Goal: Task Accomplishment & Management: Complete application form

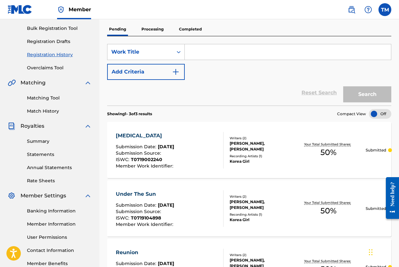
click at [299, 94] on div "Reset Search Search" at bounding box center [249, 93] width 284 height 26
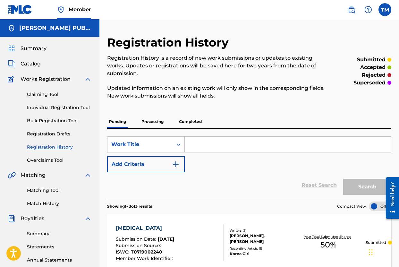
click at [62, 106] on link "Individual Registration Tool" at bounding box center [59, 107] width 65 height 7
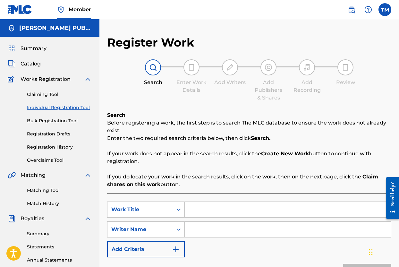
click at [62, 106] on link "Individual Registration Tool" at bounding box center [59, 107] width 65 height 7
click at [277, 214] on input "Search Form" at bounding box center [288, 209] width 206 height 15
click at [277, 210] on input "Search Form" at bounding box center [288, 209] width 206 height 15
click at [203, 207] on input "Search Form" at bounding box center [288, 209] width 206 height 15
click at [197, 213] on input "Search Form" at bounding box center [288, 209] width 206 height 15
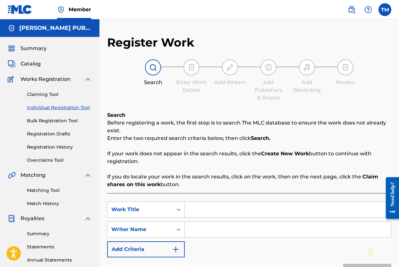
click at [197, 212] on input "Search Form" at bounding box center [288, 209] width 206 height 15
click at [197, 209] on input "Search Form" at bounding box center [288, 209] width 206 height 15
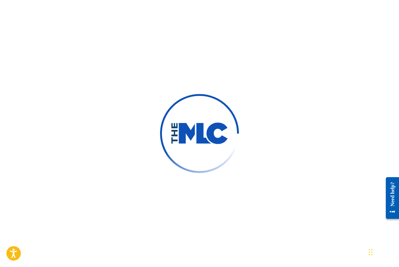
click at [158, 57] on div at bounding box center [199, 133] width 399 height 267
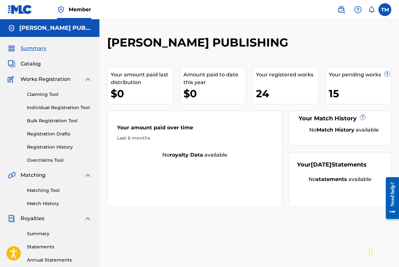
click at [41, 106] on link "Individual Registration Tool" at bounding box center [59, 107] width 65 height 7
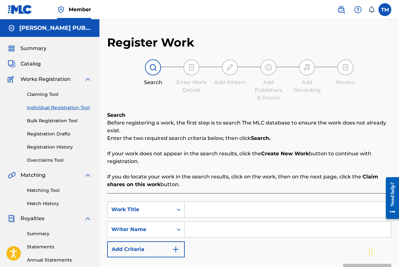
click at [231, 211] on input "Search Form" at bounding box center [288, 209] width 206 height 15
click at [222, 208] on input "Search Form" at bounding box center [288, 209] width 206 height 15
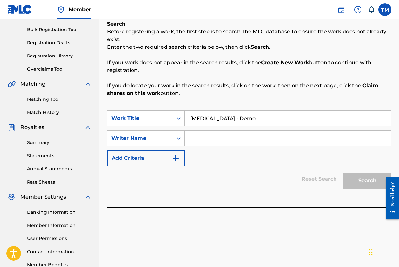
scroll to position [131, 0]
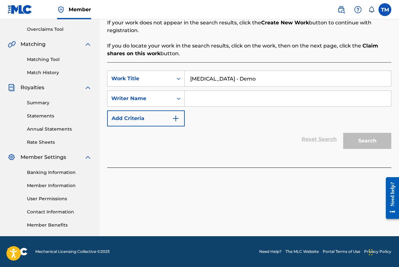
type input "Prozac - Demo"
click at [260, 98] on input "Search Form" at bounding box center [288, 98] width 206 height 15
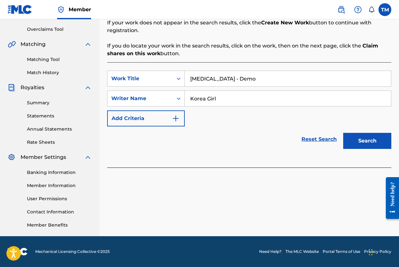
type input "Korea Girl"
click at [343, 133] on button "Search" at bounding box center [367, 141] width 48 height 16
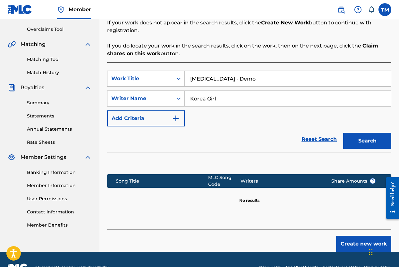
click at [348, 239] on button "Create new work" at bounding box center [363, 244] width 55 height 16
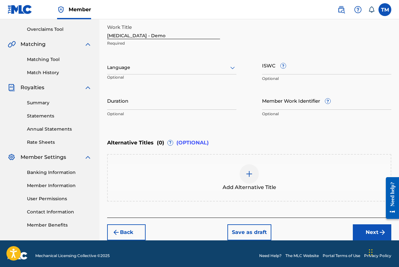
click at [222, 67] on div at bounding box center [171, 67] width 129 height 8
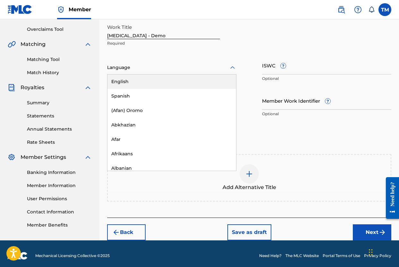
click at [200, 84] on div "English" at bounding box center [171, 81] width 128 height 14
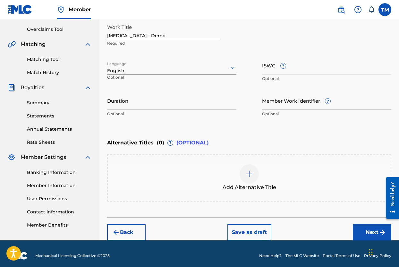
click at [312, 72] on input "ISWC ?" at bounding box center [326, 65] width 129 height 18
paste input "T-071.900.221-7"
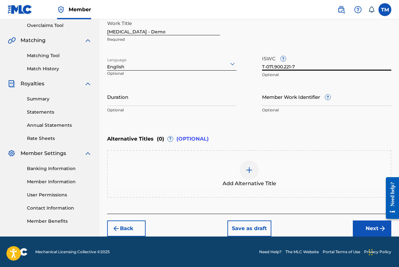
type input "T-071.900.221-7"
click at [367, 224] on button "Next" at bounding box center [371, 228] width 38 height 16
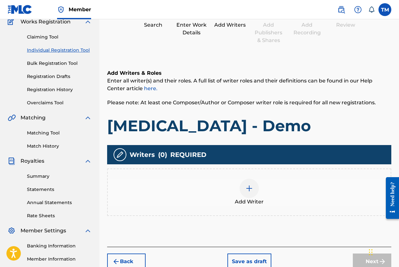
scroll to position [65, 0]
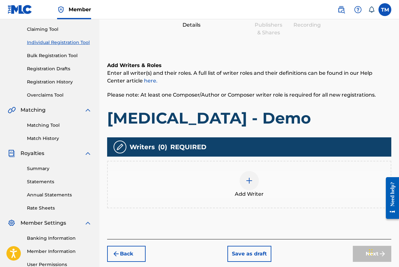
click at [252, 180] on img at bounding box center [249, 181] width 8 height 8
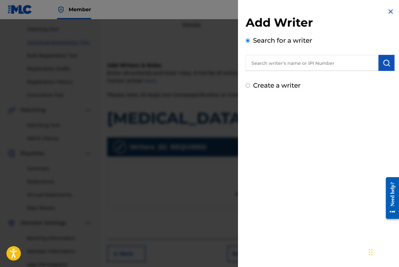
click at [302, 61] on input "text" at bounding box center [311, 63] width 133 height 16
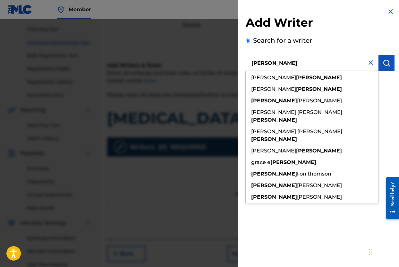
type input "Tobin Mori"
click at [382, 62] on img "submit" at bounding box center [386, 63] width 8 height 8
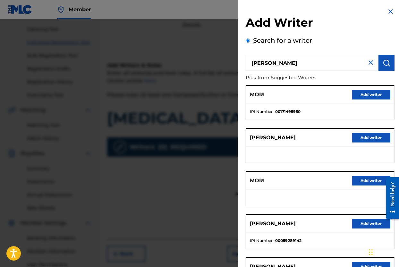
scroll to position [65, 0]
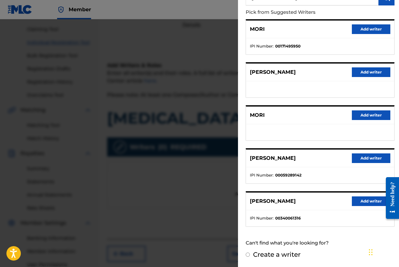
click at [357, 200] on button "Add writer" at bounding box center [371, 201] width 38 height 10
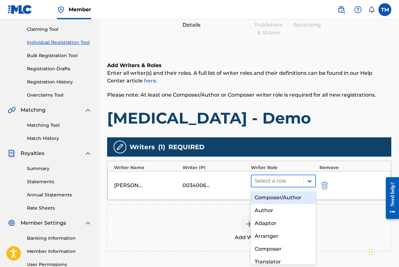
click at [311, 181] on icon at bounding box center [309, 181] width 6 height 6
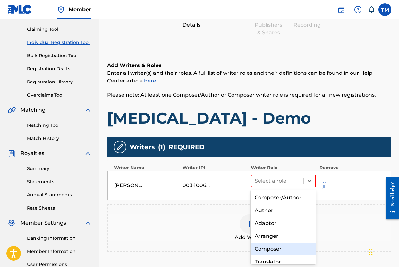
click at [287, 244] on div "Composer" at bounding box center [283, 248] width 65 height 13
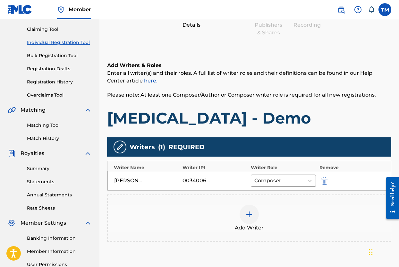
click at [254, 215] on div at bounding box center [248, 213] width 19 height 19
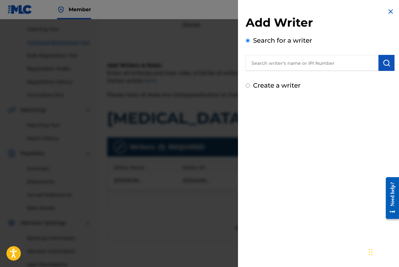
click at [278, 63] on input "text" at bounding box center [311, 63] width 133 height 16
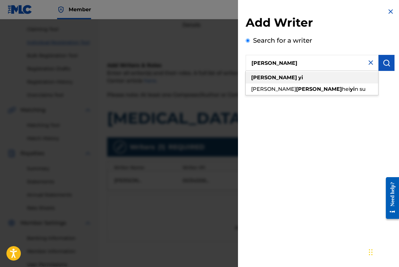
click at [282, 76] on div "elizabeth yi" at bounding box center [311, 78] width 132 height 12
type input "elizabeth yi"
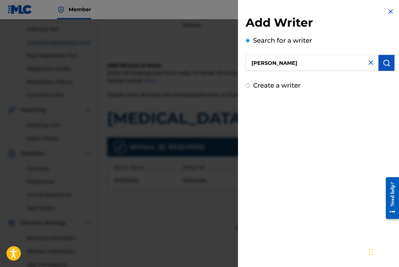
click at [382, 60] on img "submit" at bounding box center [386, 63] width 8 height 8
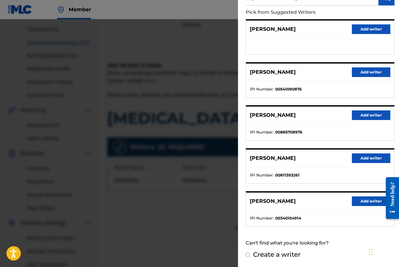
click at [360, 199] on button "Add writer" at bounding box center [371, 201] width 38 height 10
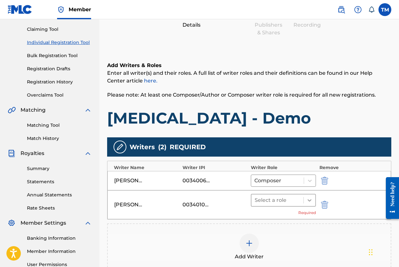
click at [310, 197] on icon at bounding box center [309, 200] width 6 height 6
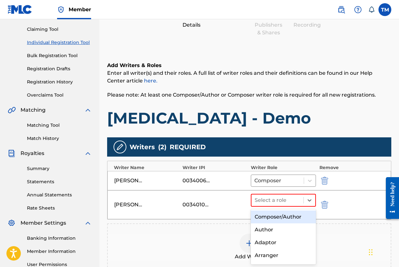
click at [295, 214] on div "Composer/Author" at bounding box center [283, 216] width 65 height 13
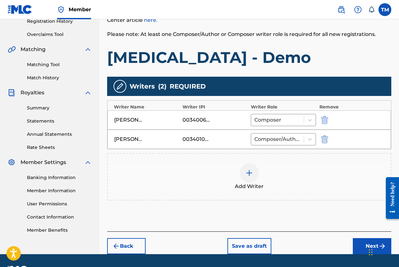
scroll to position [144, 0]
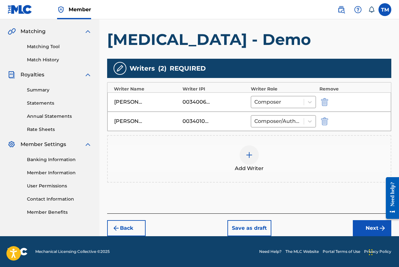
click at [369, 225] on button "Next" at bounding box center [371, 228] width 38 height 16
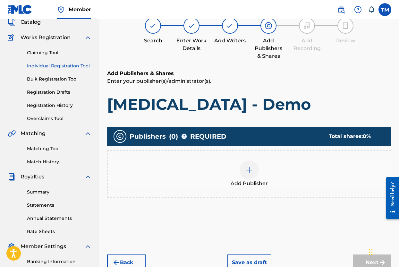
scroll to position [29, 0]
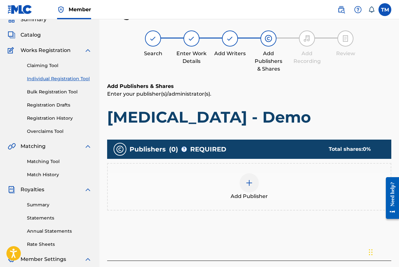
click at [247, 182] on img at bounding box center [249, 183] width 8 height 8
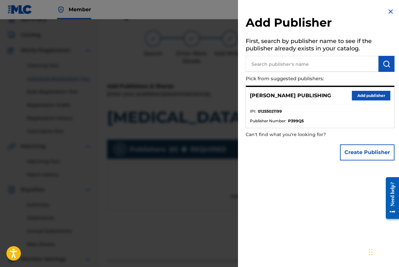
click at [352, 97] on button "Add publisher" at bounding box center [371, 96] width 38 height 10
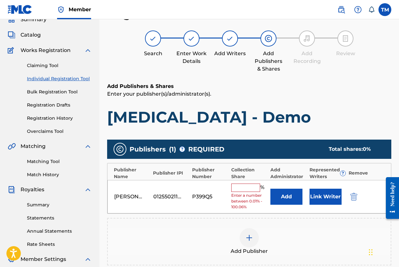
click at [246, 185] on input "text" at bounding box center [245, 187] width 29 height 8
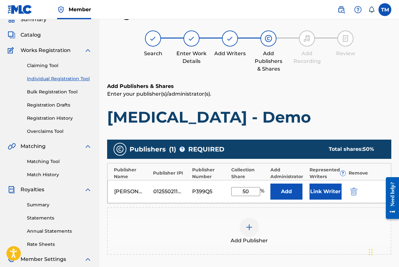
type input "50"
click at [312, 226] on div "Add Publisher" at bounding box center [249, 230] width 283 height 27
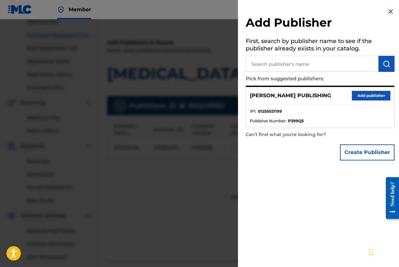
scroll to position [131, 0]
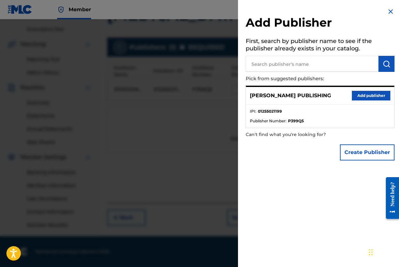
click at [388, 11] on img at bounding box center [390, 12] width 8 height 8
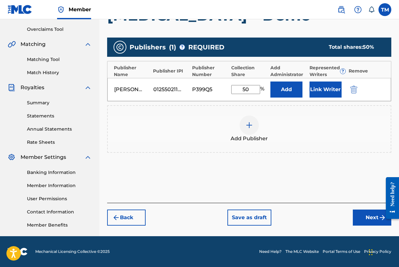
click at [363, 212] on button "Next" at bounding box center [371, 217] width 38 height 16
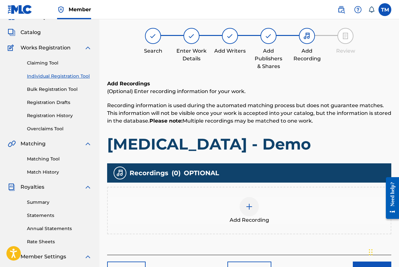
scroll to position [29, 0]
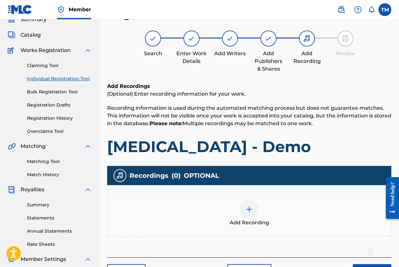
click at [253, 213] on div at bounding box center [248, 208] width 19 height 19
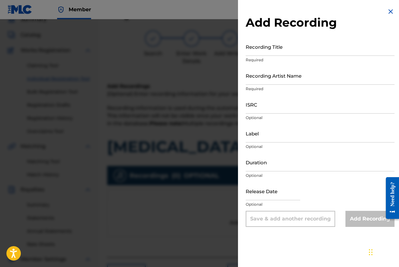
click at [326, 106] on input "ISRC" at bounding box center [319, 104] width 149 height 18
paste input "USB750404015"
type input "USB750404015"
click at [299, 55] on input "Recording Title" at bounding box center [319, 46] width 149 height 18
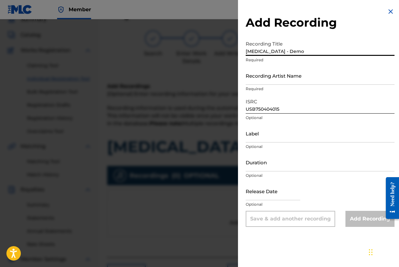
type input "Prozac - Demo"
click at [305, 80] on input "Recording Artist Name" at bounding box center [319, 75] width 149 height 18
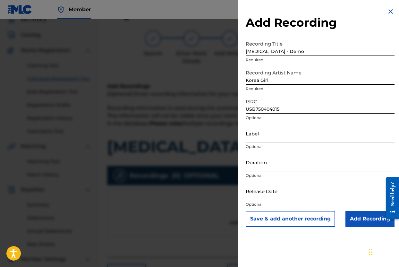
type input "Korea Girl"
click at [298, 168] on input "Duration" at bounding box center [319, 162] width 149 height 18
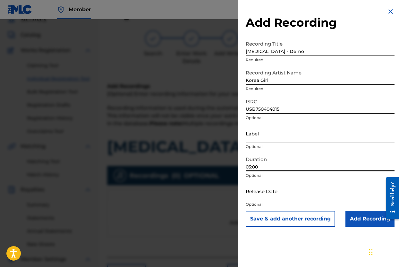
type input "03:00"
click at [359, 212] on input "Add Recording" at bounding box center [369, 219] width 49 height 16
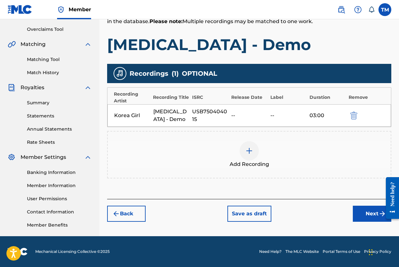
click at [363, 213] on button "Next" at bounding box center [371, 213] width 38 height 16
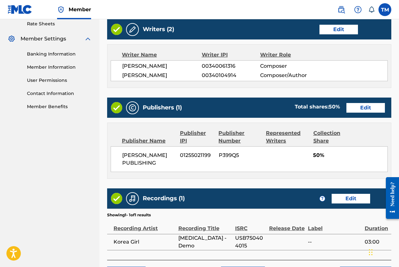
scroll to position [294, 0]
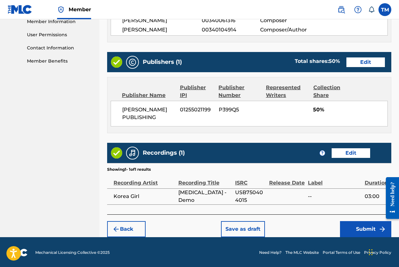
click at [362, 225] on button "Submit" at bounding box center [365, 229] width 51 height 16
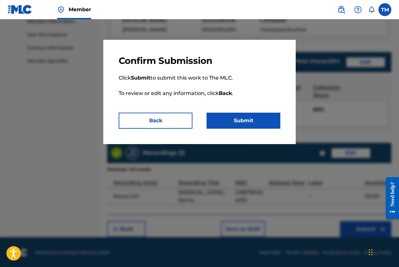
click at [261, 122] on button "Submit" at bounding box center [243, 120] width 74 height 16
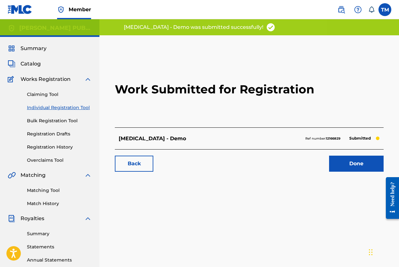
click at [61, 106] on link "Individual Registration Tool" at bounding box center [59, 107] width 65 height 7
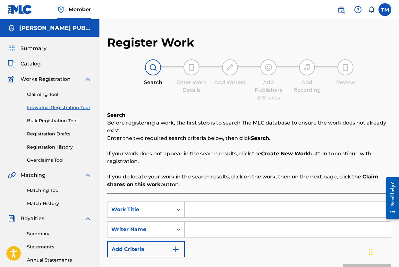
click at [249, 209] on input "Search Form" at bounding box center [288, 209] width 206 height 15
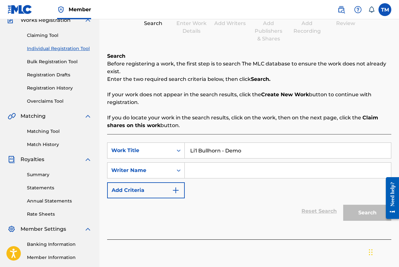
scroll to position [131, 0]
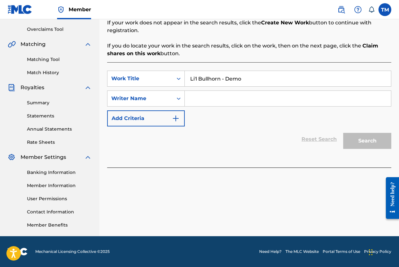
type input "Li'l Bullhorn - Demo"
click at [289, 98] on input "Search Form" at bounding box center [288, 98] width 206 height 15
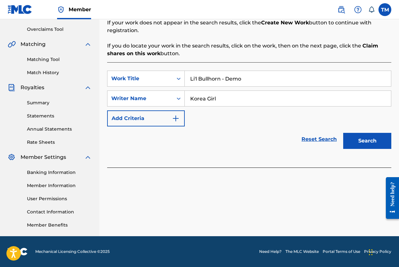
click at [359, 136] on button "Search" at bounding box center [367, 141] width 48 height 16
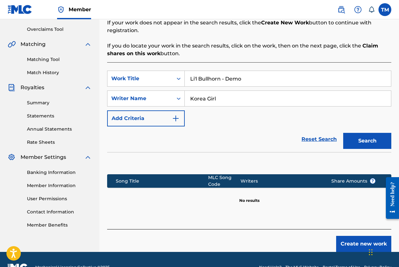
click at [246, 96] on input "Korea Girl" at bounding box center [288, 98] width 206 height 15
drag, startPoint x: 246, startPoint y: 96, endPoint x: 140, endPoint y: 95, distance: 105.8
click at [140, 95] on div "SearchWithCriteriacbae260f-ba77-4e73-812f-152b67cfc314 Writer Name Korea Girl" at bounding box center [249, 98] width 284 height 16
click at [356, 137] on button "Search" at bounding box center [367, 141] width 48 height 16
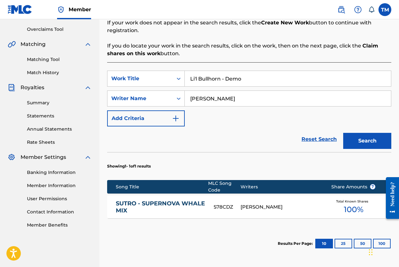
click at [241, 98] on input "Tobin Mori" at bounding box center [288, 98] width 206 height 15
drag, startPoint x: 241, startPoint y: 98, endPoint x: 120, endPoint y: 79, distance: 122.0
click at [120, 79] on div "SearchWithCriteria41b3c328-8b3b-40fb-b2a1-52c8fec481d6 Work Title Li'l Bullhorn…" at bounding box center [249, 98] width 284 height 56
type input "Korea Girl"
click at [373, 143] on button "Search" at bounding box center [367, 141] width 48 height 16
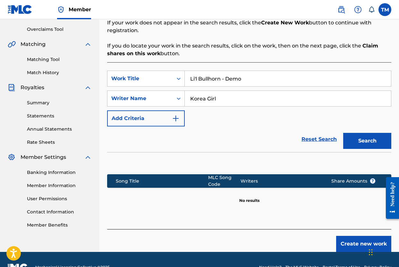
click at [349, 239] on button "Create new work" at bounding box center [363, 244] width 55 height 16
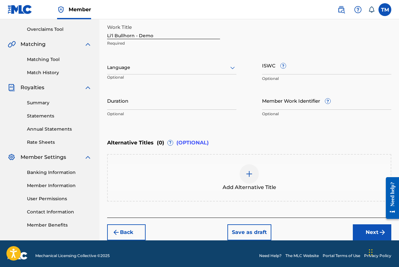
click at [199, 69] on div at bounding box center [171, 67] width 129 height 8
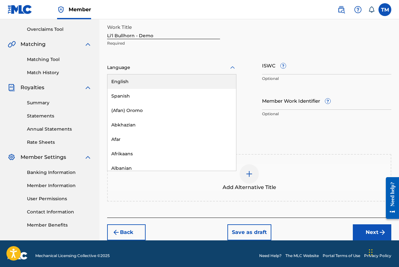
click at [190, 78] on div "English" at bounding box center [171, 81] width 128 height 14
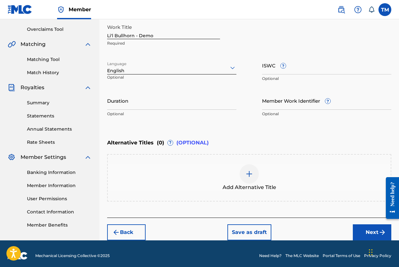
click at [297, 71] on input "ISWC ?" at bounding box center [326, 65] width 129 height 18
paste input "T-071.892.431-2"
type input "T-071.892.431-2"
click at [199, 107] on input "Duration" at bounding box center [171, 100] width 129 height 18
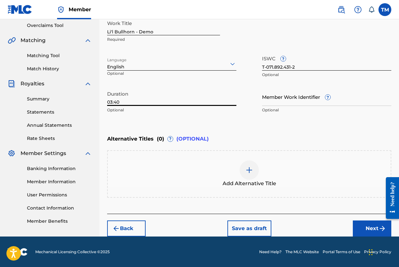
type input "03:40"
click at [368, 223] on button "Next" at bounding box center [371, 228] width 38 height 16
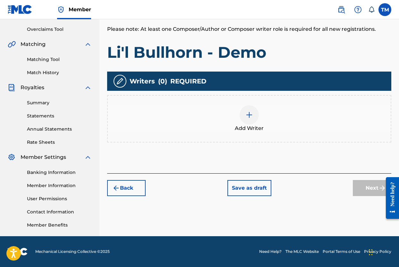
click at [249, 116] on img at bounding box center [249, 115] width 8 height 8
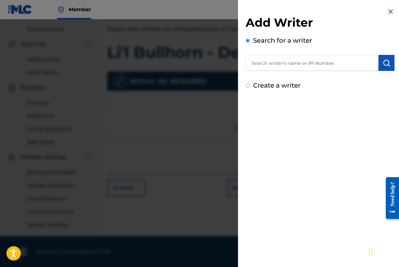
click at [295, 62] on input "text" at bounding box center [311, 63] width 133 height 16
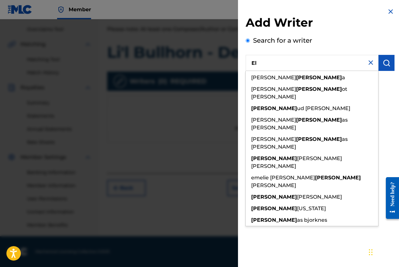
type input "E"
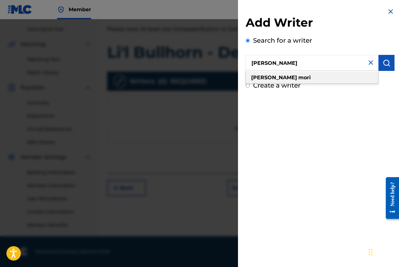
click at [293, 78] on div "tobin mori" at bounding box center [311, 78] width 132 height 12
type input "tobin mori"
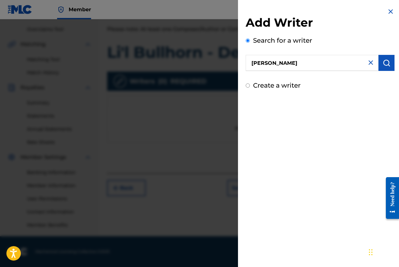
click at [384, 63] on img "submit" at bounding box center [386, 63] width 8 height 8
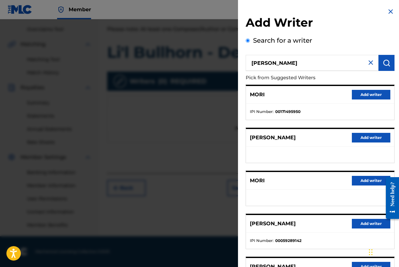
scroll to position [65, 0]
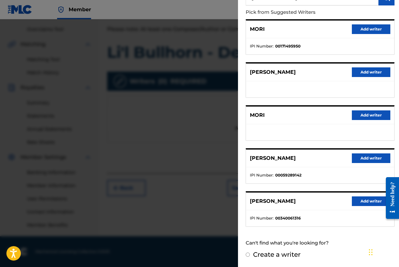
click at [357, 200] on button "Add writer" at bounding box center [371, 201] width 38 height 10
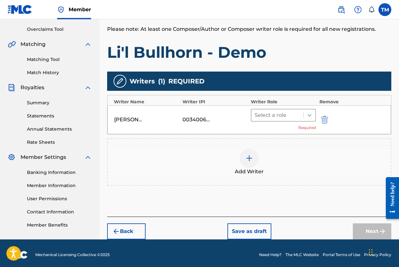
click at [308, 113] on icon at bounding box center [309, 115] width 6 height 6
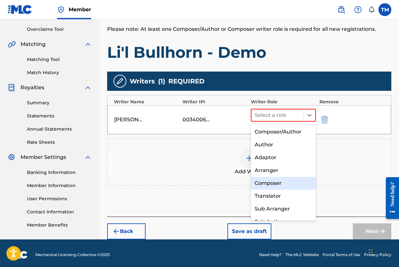
click at [275, 180] on div "Composer" at bounding box center [283, 183] width 65 height 13
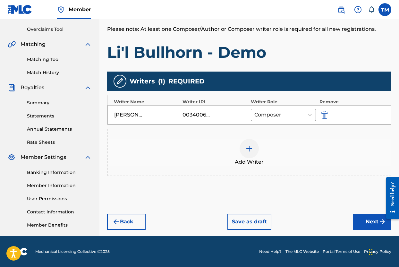
click at [253, 152] on div at bounding box center [248, 148] width 19 height 19
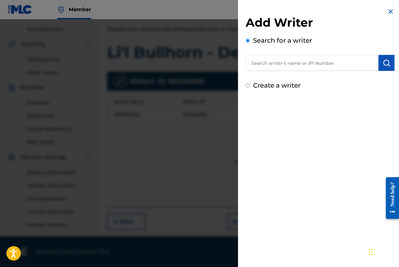
click at [293, 67] on input "text" at bounding box center [311, 63] width 133 height 16
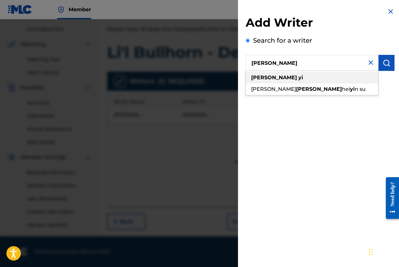
click at [291, 77] on div "elizabeth yi" at bounding box center [311, 78] width 132 height 12
type input "elizabeth yi"
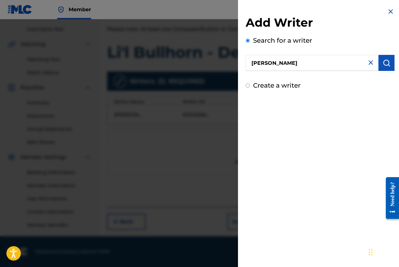
click at [382, 62] on img "submit" at bounding box center [386, 63] width 8 height 8
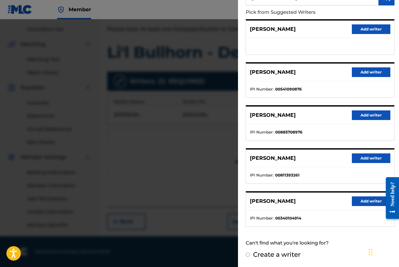
click at [359, 199] on button "Add writer" at bounding box center [371, 201] width 38 height 10
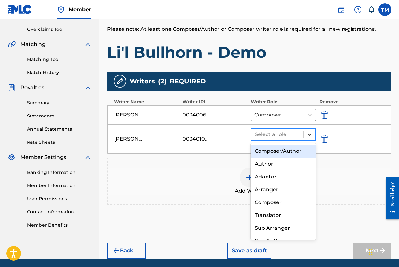
click at [311, 136] on icon at bounding box center [309, 134] width 6 height 6
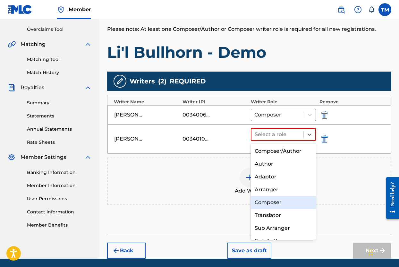
click at [285, 204] on div "Composer" at bounding box center [283, 202] width 65 height 13
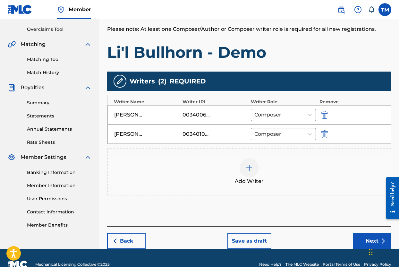
click at [360, 235] on button "Next" at bounding box center [371, 241] width 38 height 16
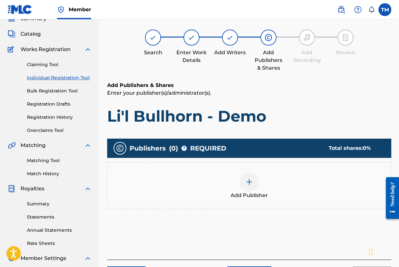
scroll to position [29, 0]
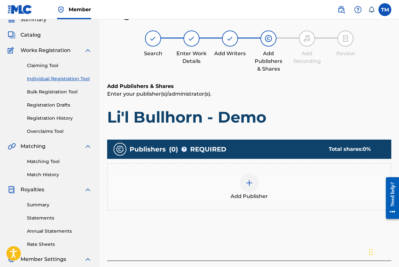
click at [253, 186] on img at bounding box center [249, 183] width 8 height 8
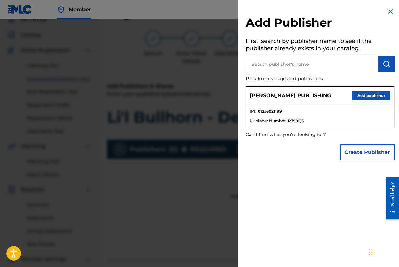
click at [364, 98] on button "Add publisher" at bounding box center [371, 96] width 38 height 10
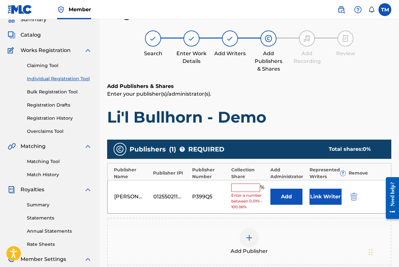
click at [246, 189] on input "text" at bounding box center [245, 187] width 29 height 8
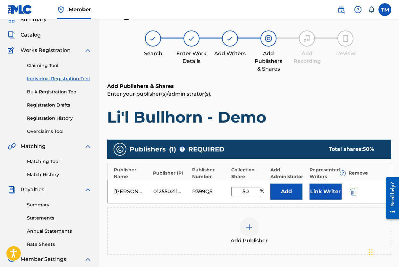
type input "50"
click at [266, 210] on div "Add Publisher" at bounding box center [249, 230] width 284 height 47
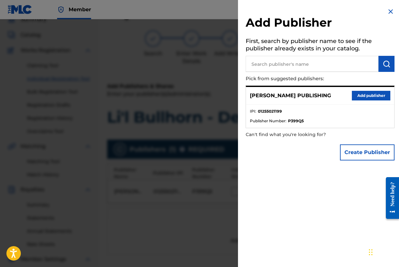
click at [387, 10] on img at bounding box center [390, 12] width 8 height 8
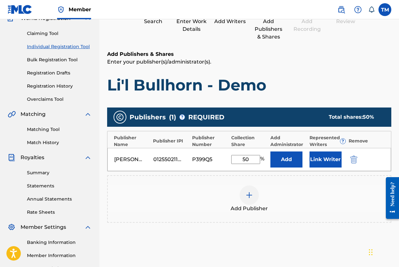
scroll to position [131, 0]
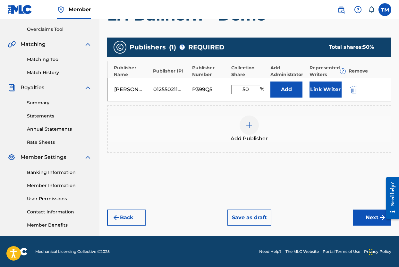
click at [372, 216] on button "Next" at bounding box center [371, 217] width 38 height 16
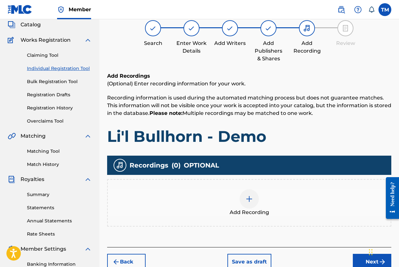
scroll to position [29, 0]
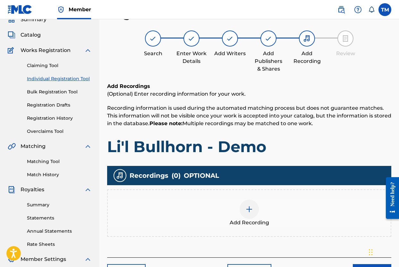
click at [255, 208] on div at bounding box center [248, 208] width 19 height 19
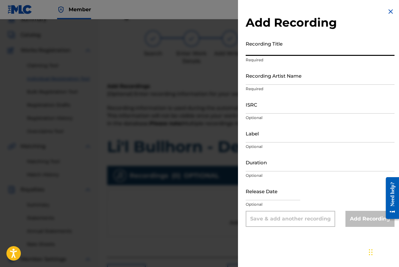
click at [290, 51] on input "Recording Title" at bounding box center [319, 46] width 149 height 18
type input "Li'l Bullhorn - Demo"
click at [310, 80] on input "Recording Artist Name" at bounding box center [319, 75] width 149 height 18
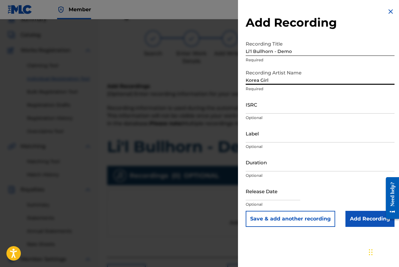
type input "Korea Girl"
click at [333, 110] on input "ISRC" at bounding box center [319, 104] width 149 height 18
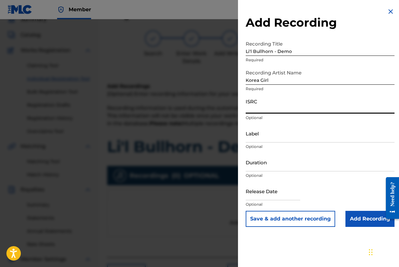
paste input "USB750404016"
type input "USB750404016"
click at [316, 166] on input "Duration" at bounding box center [319, 162] width 149 height 18
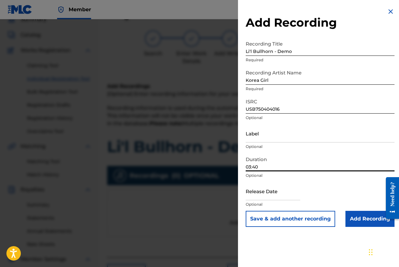
type input "03:40"
click at [355, 214] on input "Add Recording" at bounding box center [369, 219] width 49 height 16
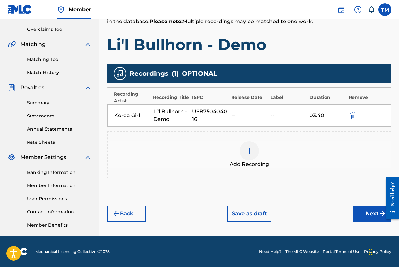
click at [365, 214] on button "Next" at bounding box center [371, 213] width 38 height 16
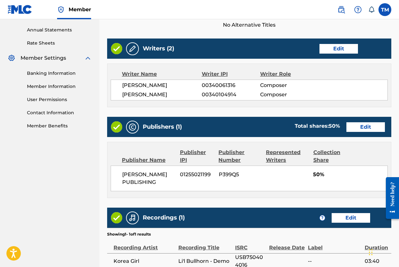
scroll to position [294, 0]
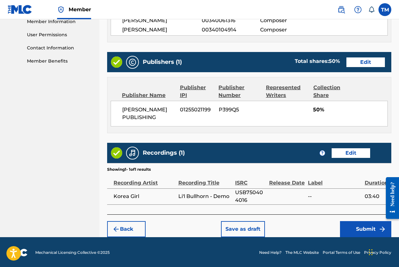
click at [364, 226] on button "Submit" at bounding box center [365, 229] width 51 height 16
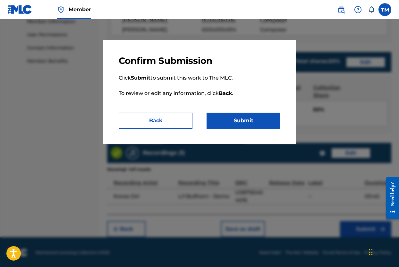
click at [257, 125] on button "Submit" at bounding box center [243, 120] width 74 height 16
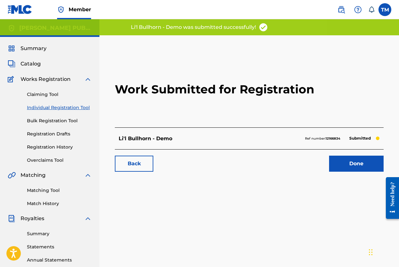
click at [55, 105] on link "Individual Registration Tool" at bounding box center [59, 107] width 65 height 7
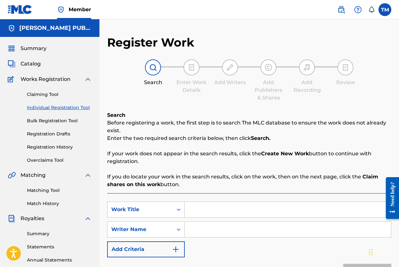
click at [197, 211] on input "Search Form" at bounding box center [288, 209] width 206 height 15
type input "Upside Down - Demo"
click at [216, 233] on input "Search Form" at bounding box center [288, 228] width 206 height 15
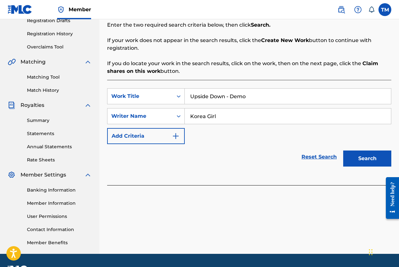
scroll to position [131, 0]
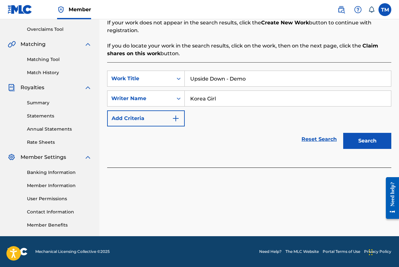
type input "Korea Girl"
click at [369, 144] on button "Search" at bounding box center [367, 141] width 48 height 16
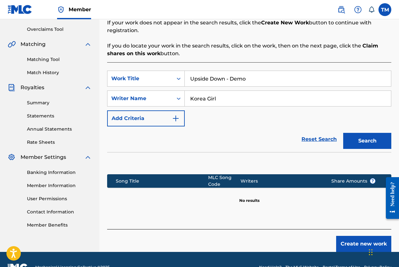
click at [352, 242] on button "Create new work" at bounding box center [363, 244] width 55 height 16
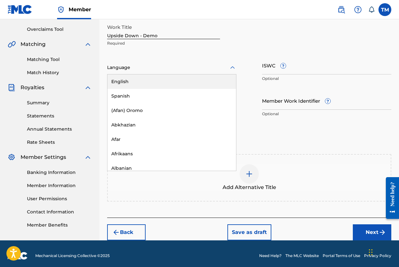
click at [230, 69] on icon at bounding box center [232, 68] width 8 height 8
click at [213, 83] on div "English" at bounding box center [171, 81] width 128 height 14
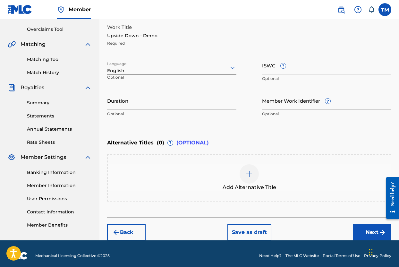
click at [203, 104] on input "Duration" at bounding box center [171, 100] width 129 height 18
type input "03:00"
click at [296, 69] on input "ISWC ?" at bounding box center [326, 65] width 129 height 18
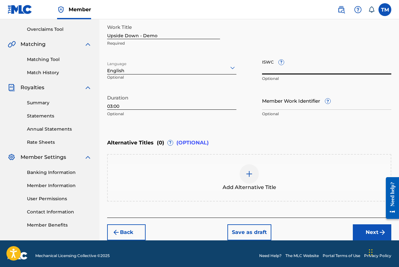
paste input "T-071.910.488-7"
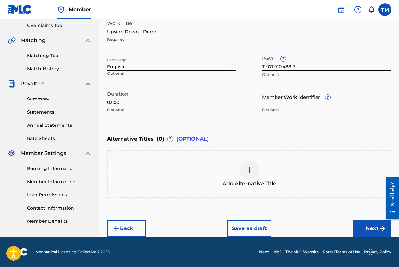
type input "T-071.910.488-7"
click at [363, 223] on button "Next" at bounding box center [371, 228] width 38 height 16
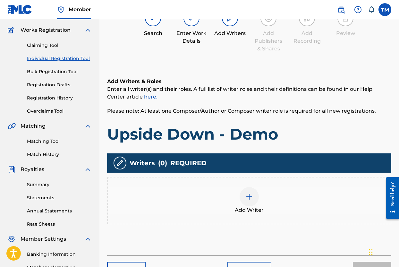
scroll to position [29, 0]
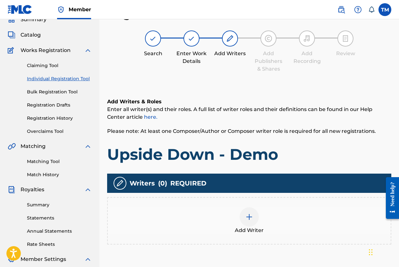
click at [252, 220] on img at bounding box center [249, 217] width 8 height 8
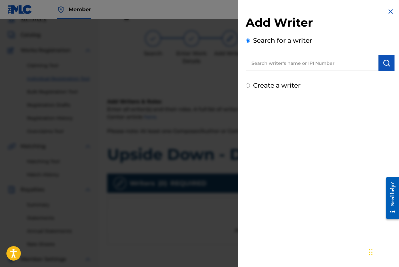
click at [315, 60] on input "text" at bounding box center [311, 63] width 133 height 16
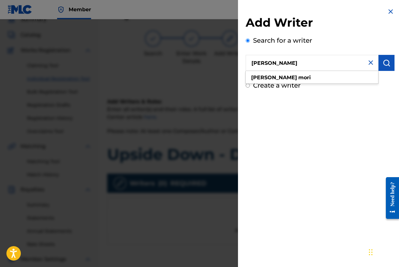
type input "Tobin Mori"
click at [385, 62] on img "submit" at bounding box center [386, 63] width 8 height 8
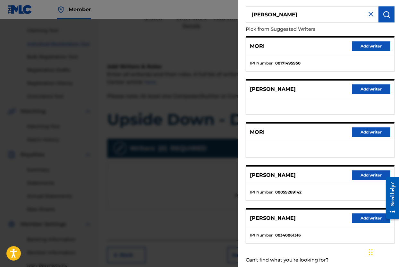
scroll to position [65, 0]
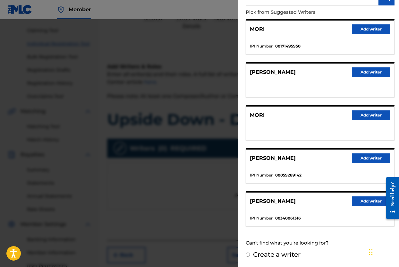
click at [362, 199] on button "Add writer" at bounding box center [371, 201] width 38 height 10
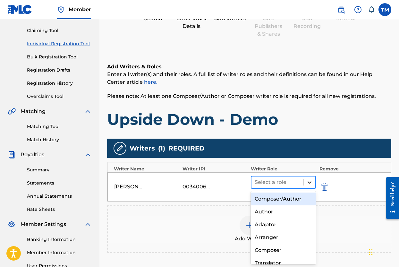
click at [311, 185] on icon at bounding box center [309, 182] width 6 height 6
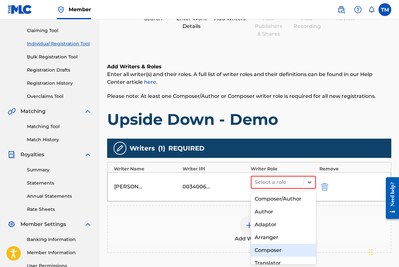
click at [270, 251] on div "Composer" at bounding box center [283, 250] width 65 height 13
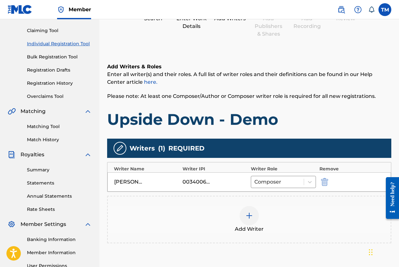
click at [247, 217] on img at bounding box center [249, 215] width 8 height 8
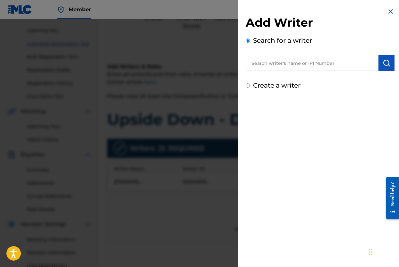
click at [319, 61] on input "text" at bounding box center [311, 63] width 133 height 16
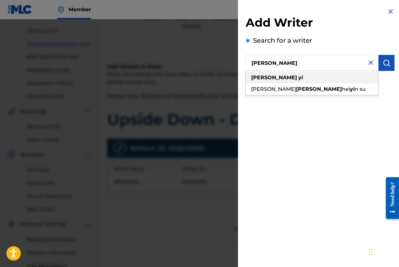
click at [309, 76] on div "elizabeth yi" at bounding box center [311, 78] width 132 height 12
type input "elizabeth yi"
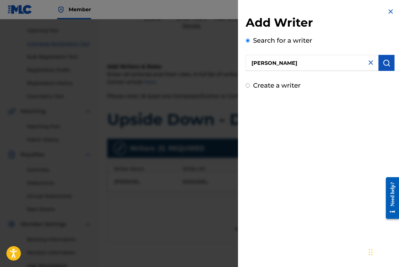
click at [379, 61] on button "submit" at bounding box center [386, 63] width 16 height 16
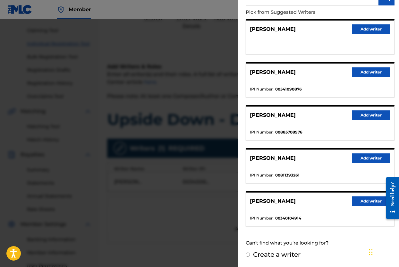
click at [361, 200] on button "Add writer" at bounding box center [371, 201] width 38 height 10
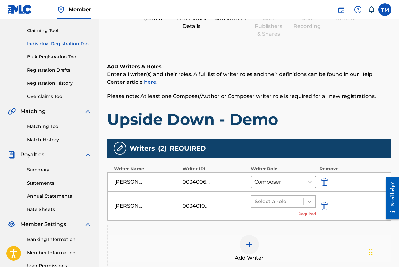
click at [309, 200] on icon at bounding box center [309, 201] width 6 height 6
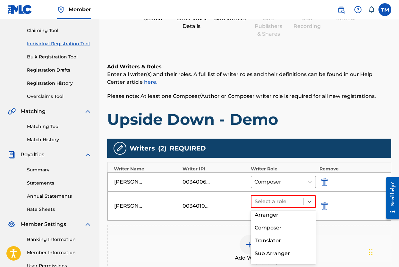
scroll to position [51, 0]
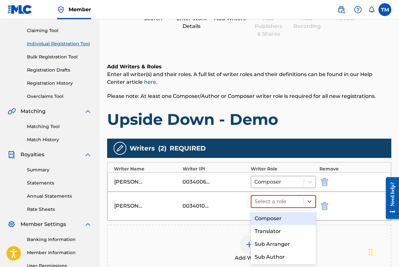
click at [288, 217] on div "Composer" at bounding box center [283, 218] width 65 height 13
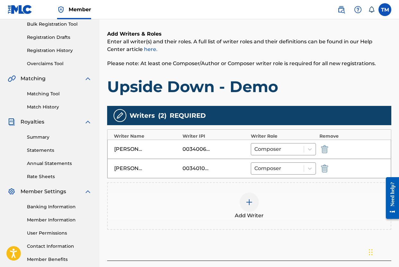
scroll to position [144, 0]
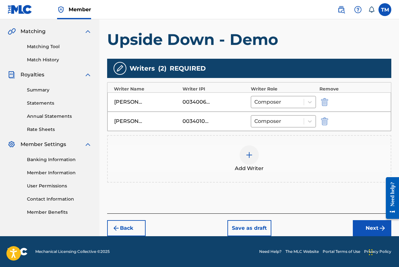
click at [361, 222] on button "Next" at bounding box center [371, 228] width 38 height 16
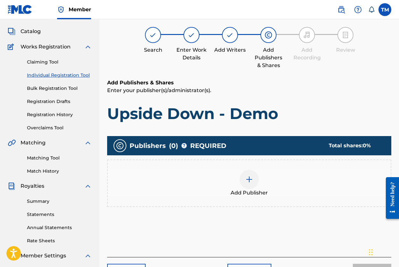
scroll to position [29, 0]
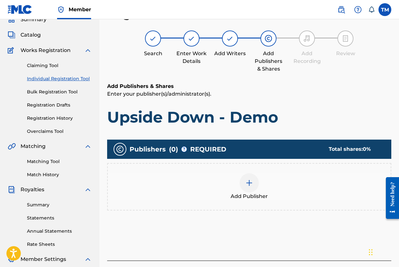
click at [247, 192] on div at bounding box center [248, 182] width 19 height 19
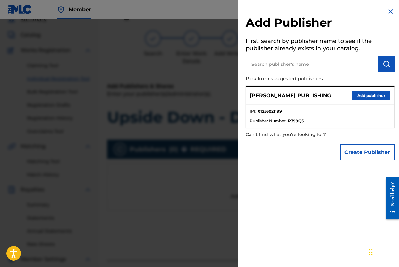
click at [354, 92] on button "Add publisher" at bounding box center [371, 96] width 38 height 10
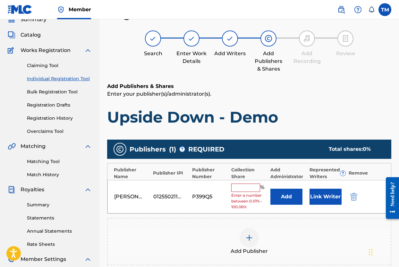
click at [247, 190] on input "text" at bounding box center [245, 187] width 29 height 8
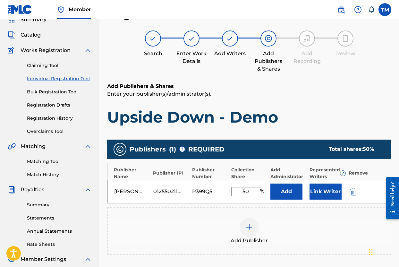
type input "50"
click at [306, 249] on div "Add Publisher" at bounding box center [249, 230] width 284 height 47
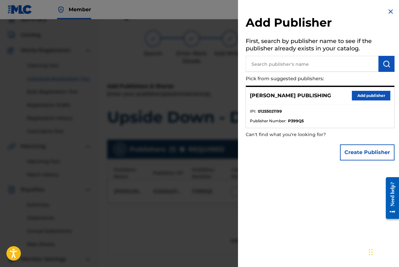
click at [388, 13] on img at bounding box center [390, 12] width 8 height 8
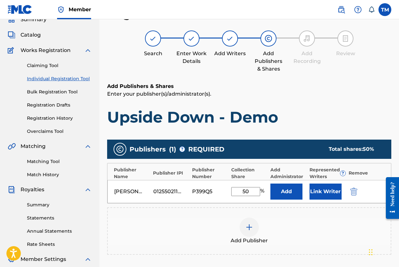
scroll to position [131, 0]
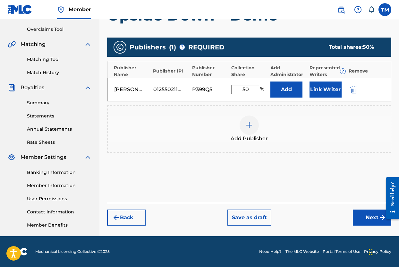
click at [362, 221] on button "Next" at bounding box center [371, 217] width 38 height 16
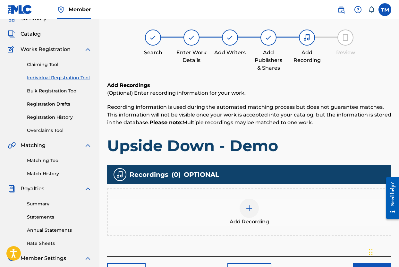
scroll to position [29, 0]
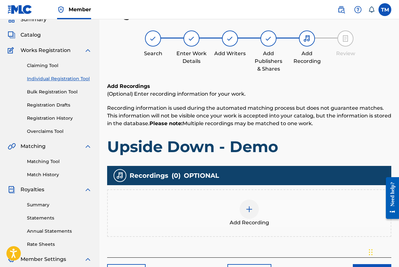
click at [251, 206] on img at bounding box center [249, 209] width 8 height 8
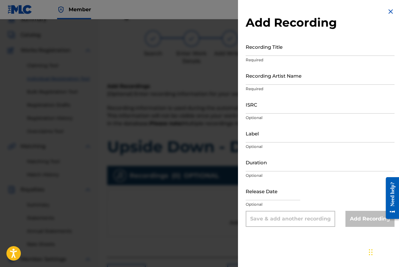
click at [302, 50] on input "Recording Title" at bounding box center [319, 46] width 149 height 18
type input "Upside Down - Demo"
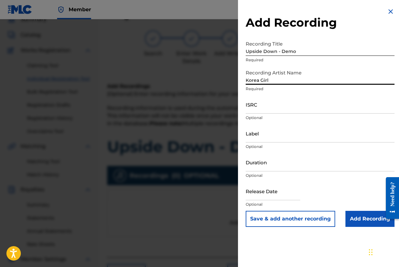
type input "Korea Girl"
click at [304, 108] on input "ISRC" at bounding box center [319, 104] width 149 height 18
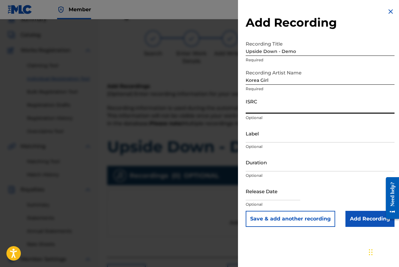
paste input "USB750404017"
type input "USB750404017"
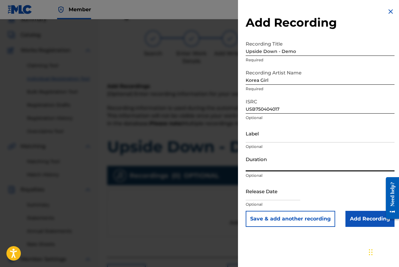
click at [288, 165] on input "Duration" at bounding box center [319, 162] width 149 height 18
type input "03:00"
click at [379, 219] on input "Add Recording" at bounding box center [369, 219] width 49 height 16
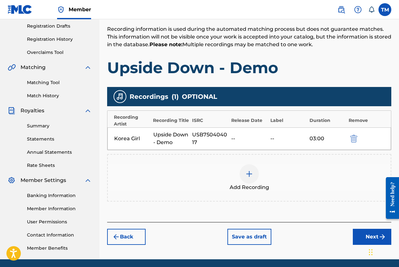
scroll to position [131, 0]
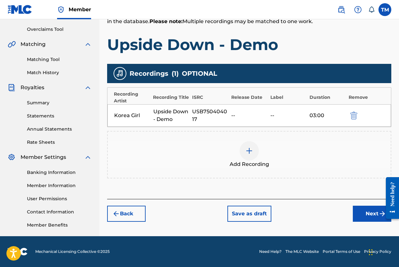
click at [373, 211] on button "Next" at bounding box center [371, 213] width 38 height 16
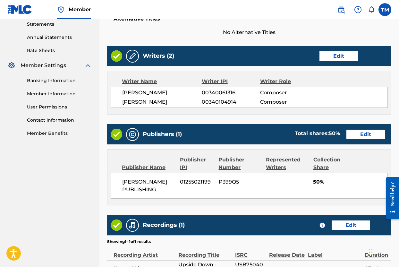
scroll to position [294, 0]
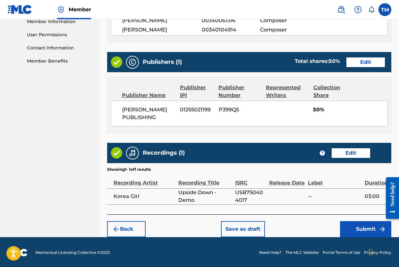
click at [358, 225] on button "Submit" at bounding box center [365, 229] width 51 height 16
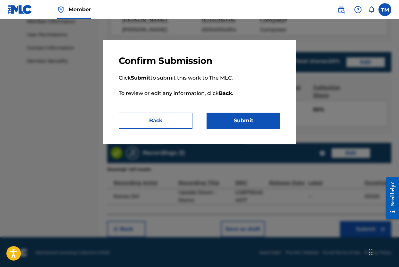
click at [252, 126] on button "Submit" at bounding box center [243, 120] width 74 height 16
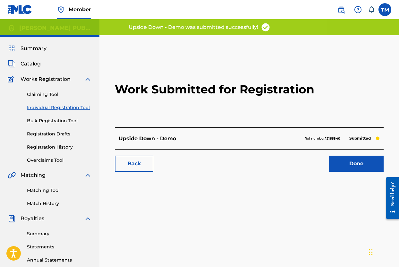
click at [59, 107] on link "Individual Registration Tool" at bounding box center [59, 107] width 65 height 7
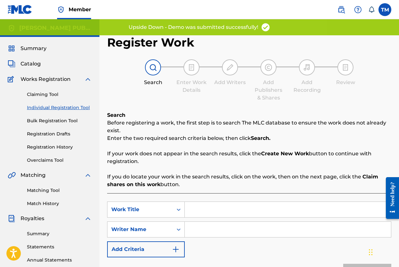
click at [230, 208] on input "Search Form" at bounding box center [288, 209] width 206 height 15
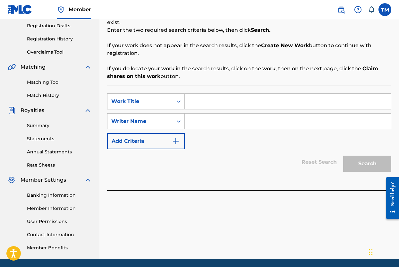
scroll to position [112, 0]
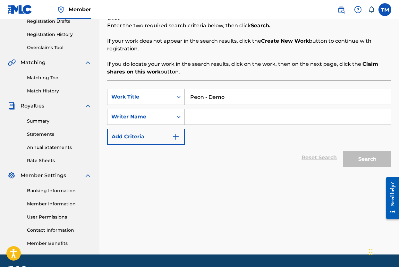
type input "Peon - Demo"
click at [261, 120] on input "Search Form" at bounding box center [288, 116] width 206 height 15
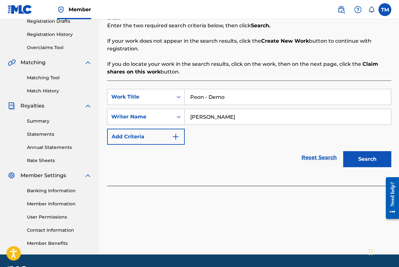
click at [357, 160] on button "Search" at bounding box center [367, 159] width 48 height 16
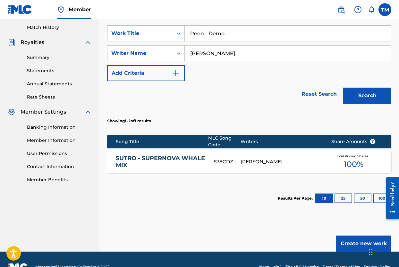
scroll to position [188, 0]
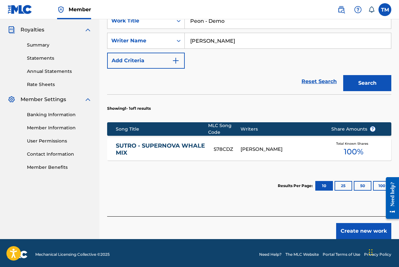
click at [232, 42] on input "Tobin Mori" at bounding box center [288, 40] width 206 height 15
drag, startPoint x: 232, startPoint y: 42, endPoint x: 136, endPoint y: 24, distance: 98.1
click at [136, 24] on div "SearchWithCriteria41b3c328-8b3b-40fb-b2a1-52c8fec481d6 Work Title Peon - Demo S…" at bounding box center [249, 41] width 284 height 56
type input "Korea Girl"
click at [377, 82] on button "Search" at bounding box center [367, 83] width 48 height 16
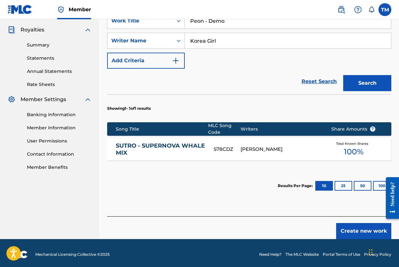
scroll to position [146, 0]
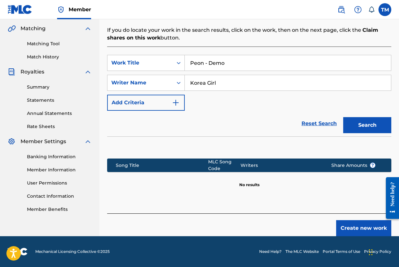
click at [357, 225] on button "Create new work" at bounding box center [363, 228] width 55 height 16
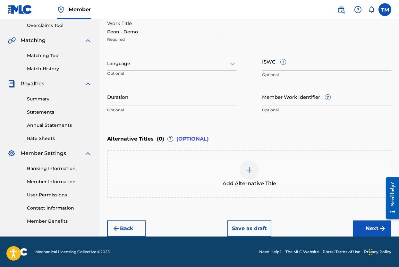
click at [232, 64] on icon at bounding box center [232, 64] width 8 height 8
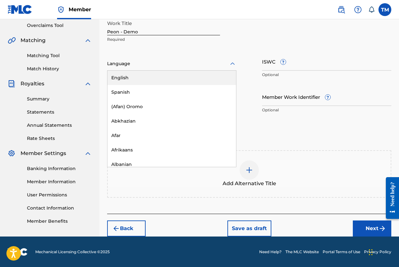
click at [214, 75] on div "English" at bounding box center [171, 77] width 128 height 14
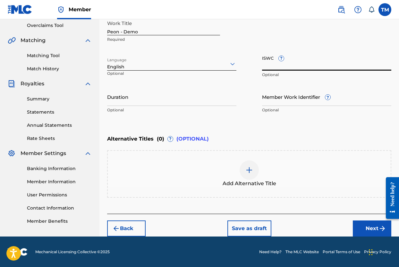
click at [322, 67] on input "ISWC ?" at bounding box center [326, 61] width 129 height 18
paste input "T-071.900.225-1"
type input "T-071.900.225-1"
click at [169, 100] on input "Duration" at bounding box center [171, 96] width 129 height 18
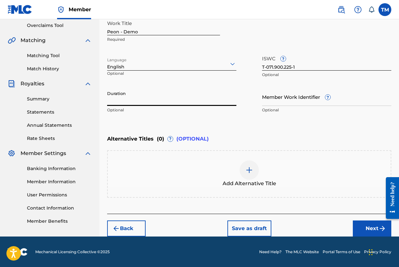
click at [169, 100] on input "Duration" at bounding box center [171, 96] width 129 height 18
type input "02:38"
click at [373, 225] on button "Next" at bounding box center [371, 228] width 38 height 16
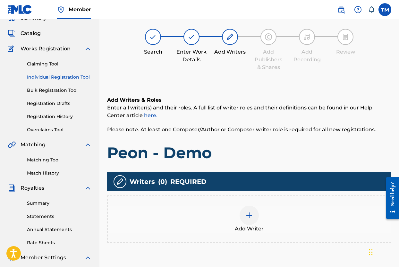
scroll to position [29, 0]
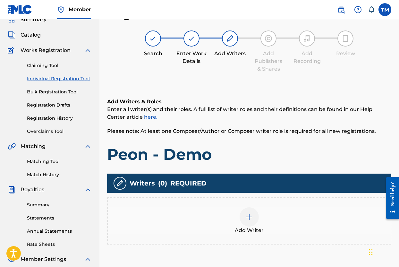
click at [255, 215] on div at bounding box center [248, 216] width 19 height 19
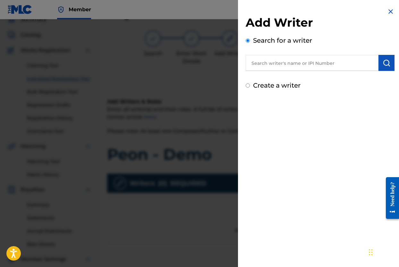
click at [277, 62] on input "text" at bounding box center [311, 63] width 133 height 16
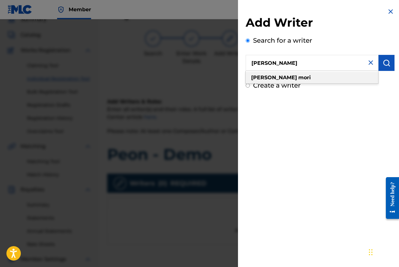
click at [298, 79] on strong "mori" at bounding box center [304, 77] width 12 height 6
type input "tobin mori"
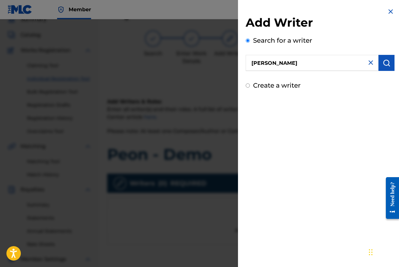
click at [385, 63] on img "submit" at bounding box center [386, 63] width 8 height 8
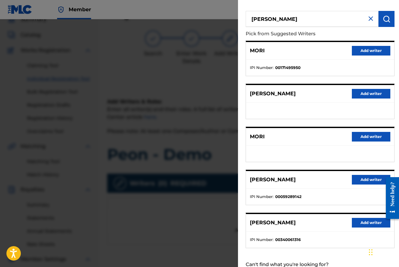
scroll to position [65, 0]
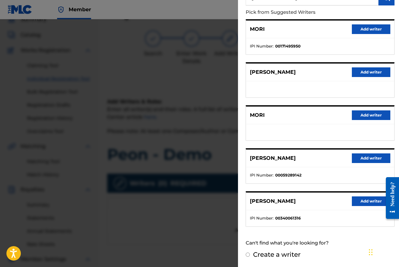
click at [359, 198] on button "Add writer" at bounding box center [371, 201] width 38 height 10
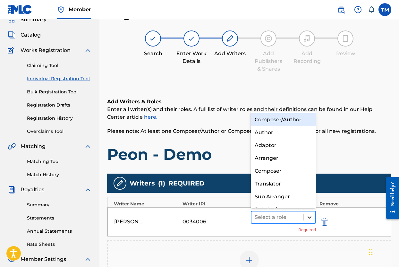
click at [307, 217] on icon at bounding box center [309, 217] width 6 height 6
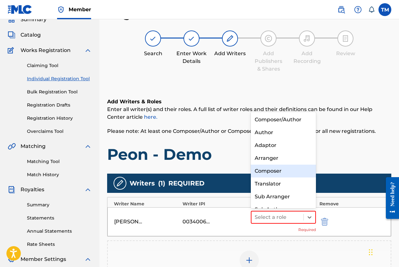
click at [304, 174] on div "Composer" at bounding box center [283, 170] width 65 height 13
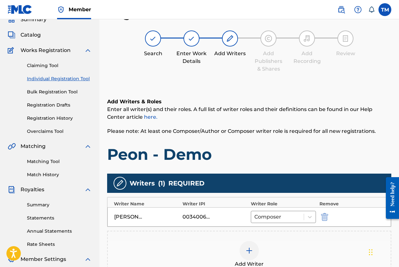
click at [251, 247] on img at bounding box center [249, 250] width 8 height 8
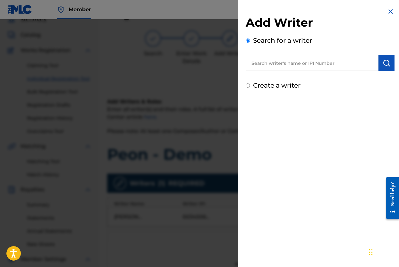
click at [321, 62] on input "text" at bounding box center [311, 63] width 133 height 16
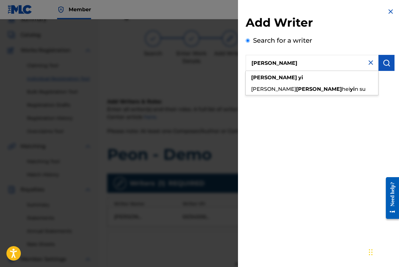
type input "Elizabeth Yi"
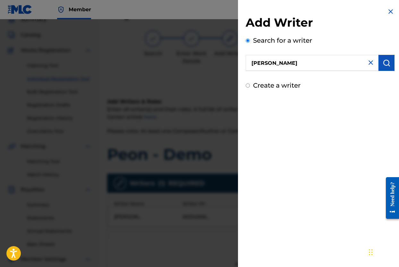
click at [318, 144] on div "Add Writer Search for a writer Elizabeth Yi Create a writer" at bounding box center [320, 133] width 164 height 267
click at [386, 57] on button "submit" at bounding box center [386, 63] width 16 height 16
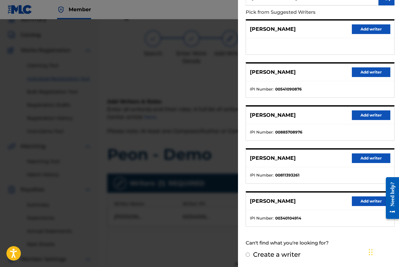
click at [353, 199] on button "Add writer" at bounding box center [371, 201] width 38 height 10
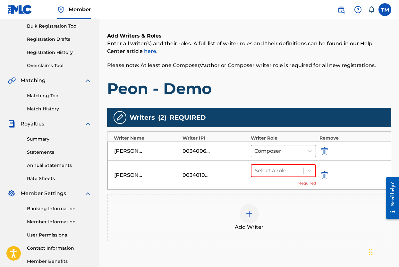
scroll to position [97, 0]
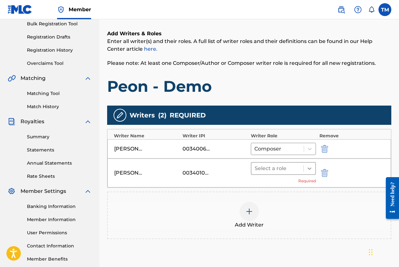
click at [309, 167] on icon at bounding box center [309, 168] width 6 height 6
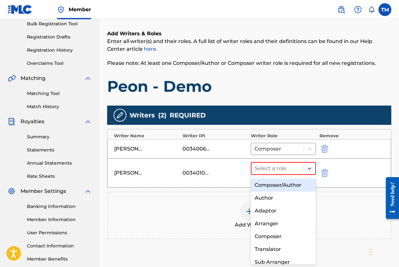
click at [296, 183] on div "Composer/Author" at bounding box center [283, 184] width 65 height 13
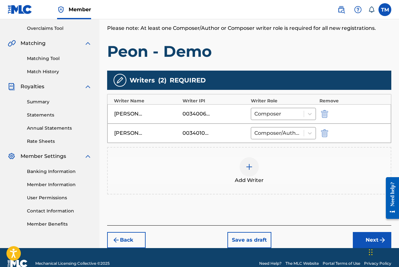
scroll to position [144, 0]
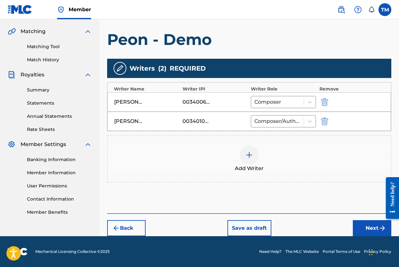
click at [365, 222] on button "Next" at bounding box center [371, 228] width 38 height 16
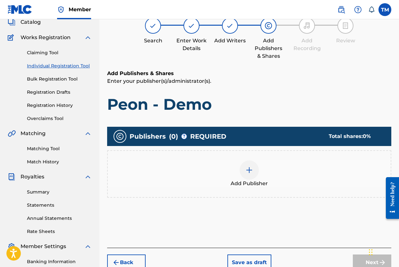
scroll to position [29, 0]
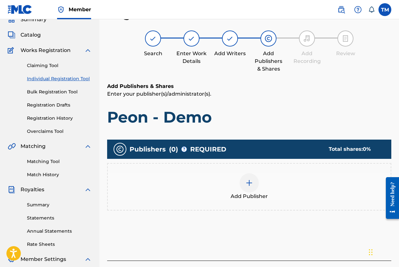
click at [250, 182] on img at bounding box center [249, 183] width 8 height 8
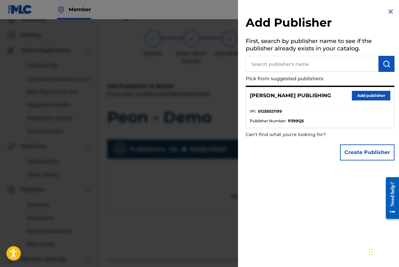
click at [354, 95] on button "Add publisher" at bounding box center [371, 96] width 38 height 10
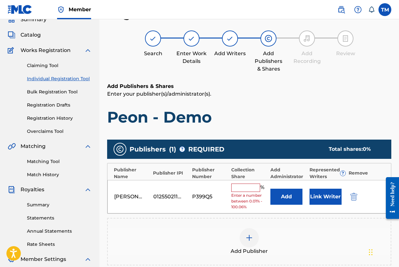
click at [251, 188] on input "text" at bounding box center [245, 187] width 29 height 8
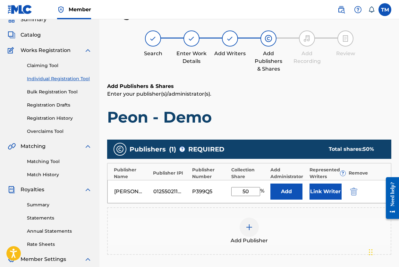
type input "50"
click at [321, 230] on div "Add Publisher" at bounding box center [249, 230] width 283 height 27
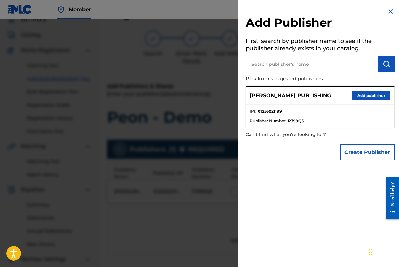
click at [387, 15] on img at bounding box center [390, 12] width 8 height 8
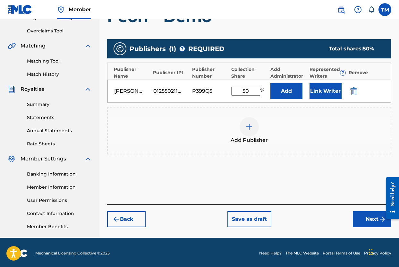
scroll to position [131, 0]
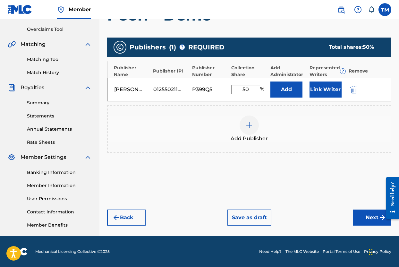
click at [360, 219] on button "Next" at bounding box center [371, 217] width 38 height 16
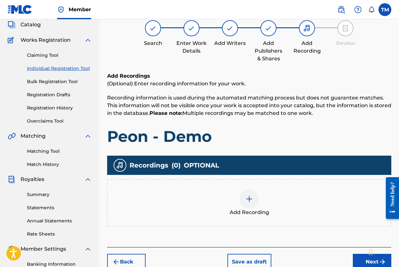
scroll to position [29, 0]
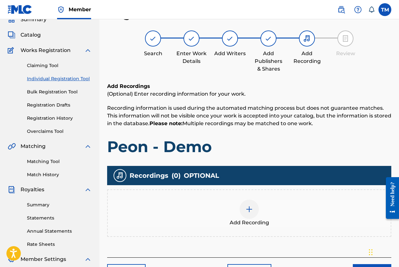
click at [251, 211] on img at bounding box center [249, 209] width 8 height 8
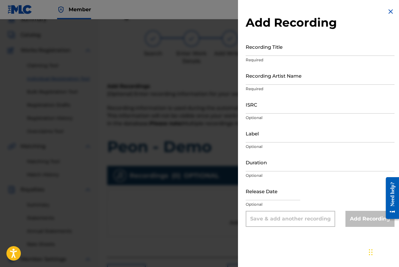
click at [315, 109] on input "ISRC" at bounding box center [319, 104] width 149 height 18
paste input "USB750404018"
type input "USB750404018"
click at [307, 167] on input "Duration" at bounding box center [319, 162] width 149 height 18
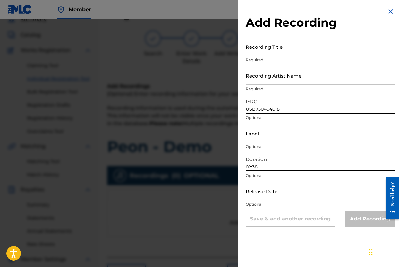
type input "02:38"
click at [276, 54] on input "Recording Title" at bounding box center [319, 46] width 149 height 18
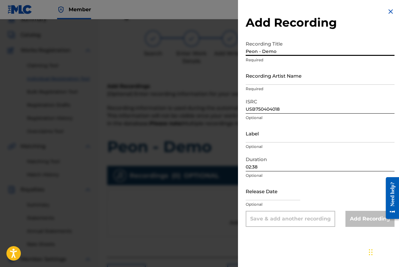
type input "Peon - Demo"
click at [294, 82] on input "Recording Artist Name" at bounding box center [319, 75] width 149 height 18
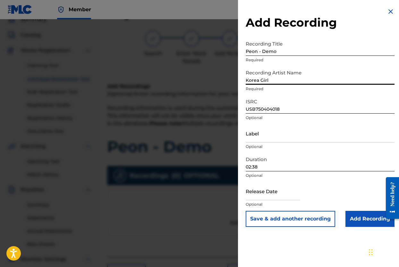
type input "Korea Girl"
click at [357, 213] on input "Add Recording" at bounding box center [369, 219] width 49 height 16
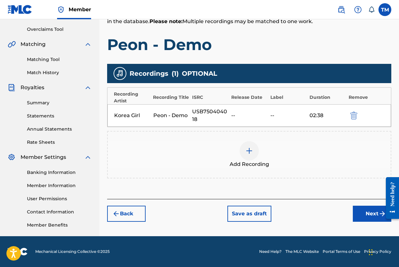
click at [370, 211] on button "Next" at bounding box center [371, 213] width 38 height 16
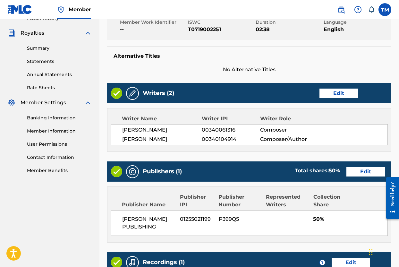
scroll to position [294, 0]
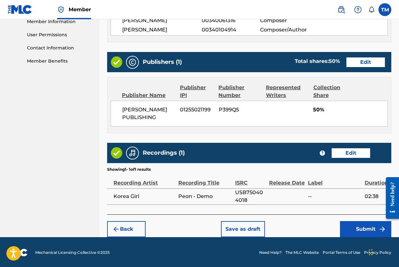
click at [365, 228] on button "Submit" at bounding box center [365, 229] width 51 height 16
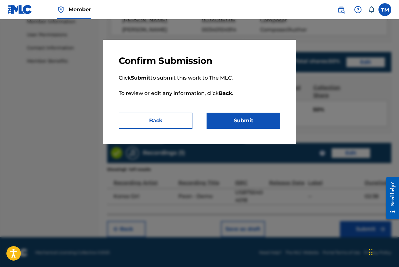
click at [247, 116] on button "Submit" at bounding box center [243, 120] width 74 height 16
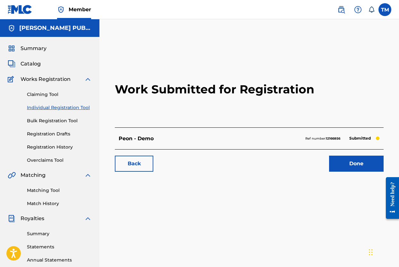
click at [349, 164] on link "Done" at bounding box center [356, 163] width 54 height 16
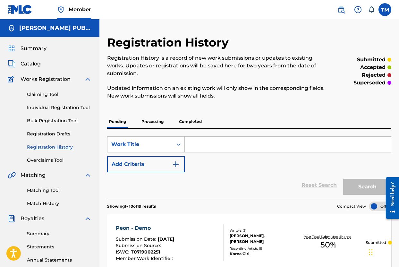
click at [63, 106] on link "Individual Registration Tool" at bounding box center [59, 107] width 65 height 7
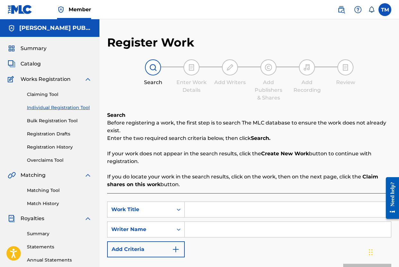
click at [198, 208] on input "Search Form" at bounding box center [288, 209] width 206 height 15
type input "Wile E. - Demo"
click at [222, 231] on input "Search Form" at bounding box center [288, 228] width 206 height 15
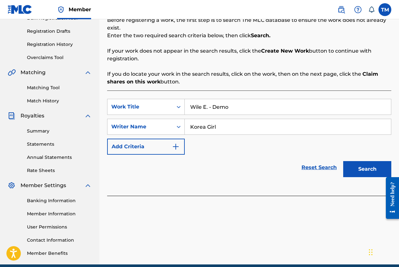
scroll to position [131, 0]
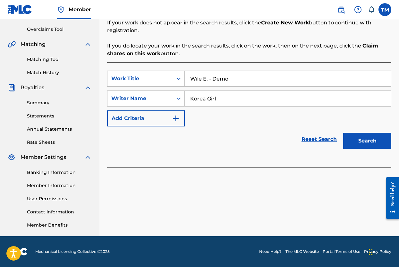
type input "Korea Girl"
click at [362, 137] on button "Search" at bounding box center [367, 141] width 48 height 16
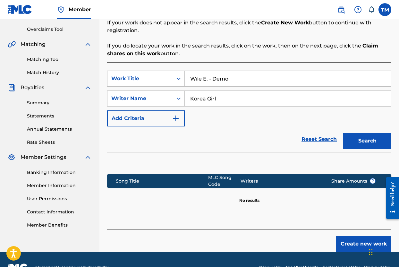
click at [354, 241] on button "Create new work" at bounding box center [363, 244] width 55 height 16
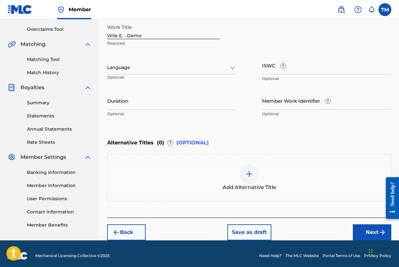
click at [304, 70] on input "ISWC ?" at bounding box center [326, 65] width 129 height 18
paste input "T-071.911.516-8"
type input "T-071.911.516-8"
click at [219, 69] on div at bounding box center [171, 67] width 129 height 8
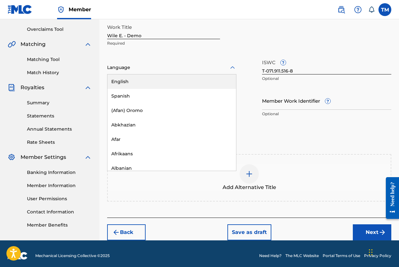
click at [206, 80] on div "English" at bounding box center [171, 81] width 128 height 14
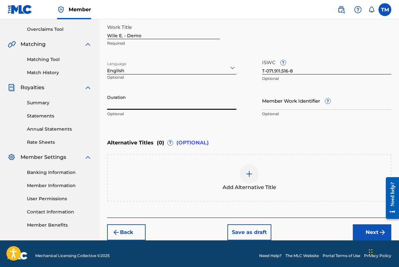
click at [185, 104] on input "Duration" at bounding box center [171, 100] width 129 height 18
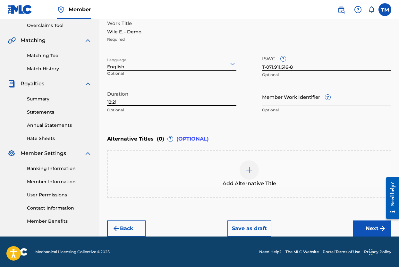
type input "12:21"
click at [366, 227] on button "Next" at bounding box center [371, 228] width 38 height 16
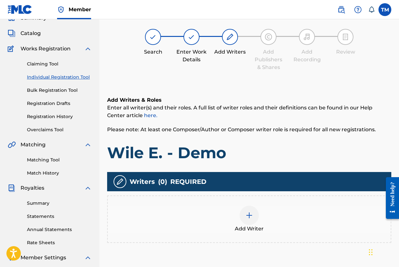
scroll to position [29, 0]
